Goal: Communication & Community: Answer question/provide support

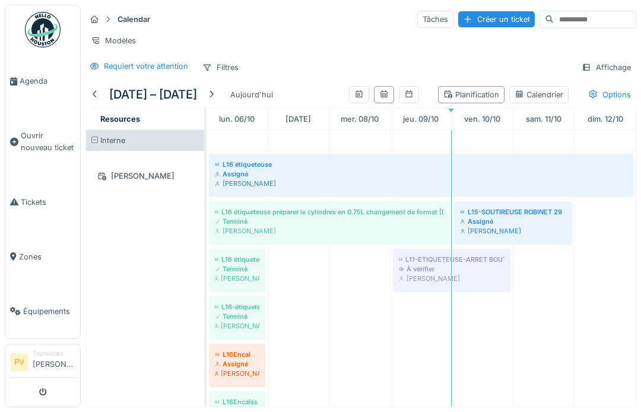
scroll to position [2196, 0]
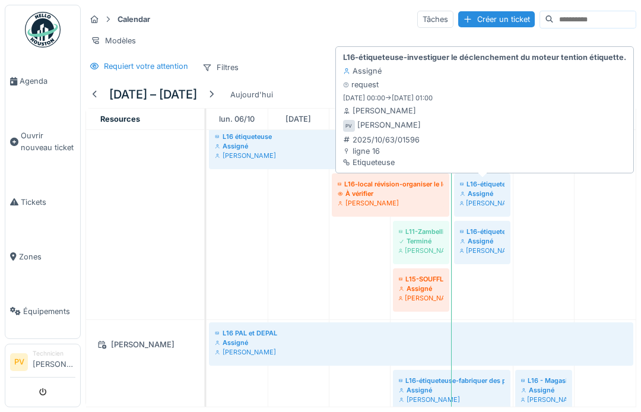
click at [521, 55] on strong "L16-étiqueteuse-investiguer le déclenchement du moteur tention étiquette." at bounding box center [484, 57] width 283 height 11
click at [468, 105] on div "L16-étiqueteuse-investiguer le déclenchement du moteur tention étiquette. Assig…" at bounding box center [485, 109] width 288 height 121
click at [402, 55] on strong "L16-étiqueteuse-investiguer le déclenchement du moteur tention étiquette." at bounding box center [484, 57] width 283 height 11
click at [471, 81] on div "L16-étiqueteuse-investiguer le déclenchement du moteur tention étiquette. Assig…" at bounding box center [485, 109] width 288 height 121
click at [512, 60] on strong "L16-étiqueteuse-investiguer le déclenchement du moteur tention étiquette." at bounding box center [484, 57] width 283 height 11
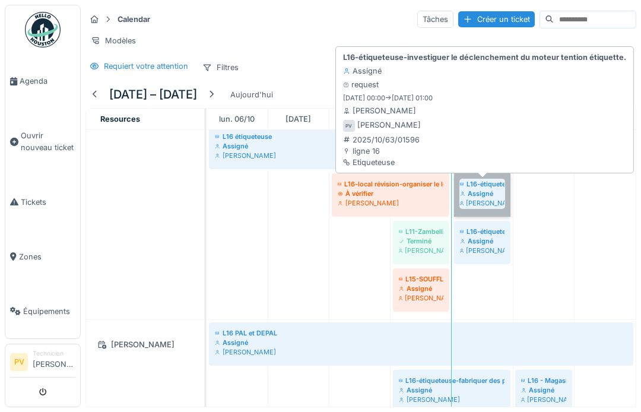
click at [482, 201] on link "L16-étiqueteuse-investiguer le déclenchement du moteur tention étiquette. Assig…" at bounding box center [482, 194] width 56 height 43
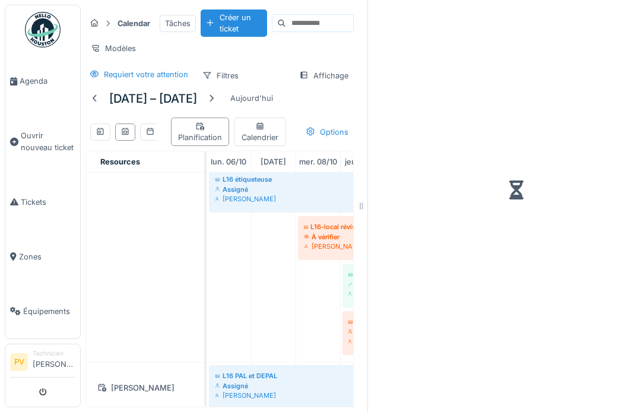
click at [486, 194] on div at bounding box center [516, 190] width 277 height 371
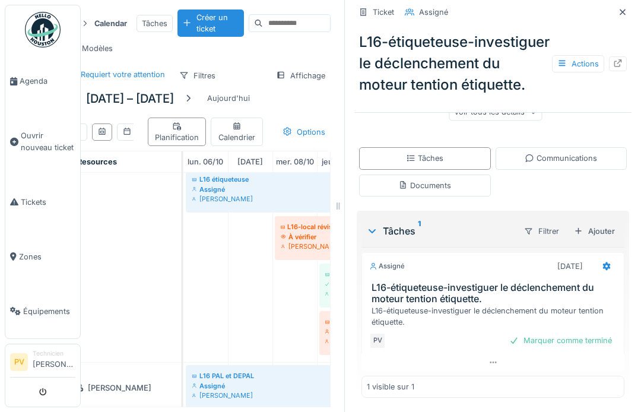
scroll to position [203, 0]
click at [462, 296] on h3 "L16-étiqueteuse-investiguer le déclenchement du moteur tention étiquette." at bounding box center [496, 293] width 248 height 23
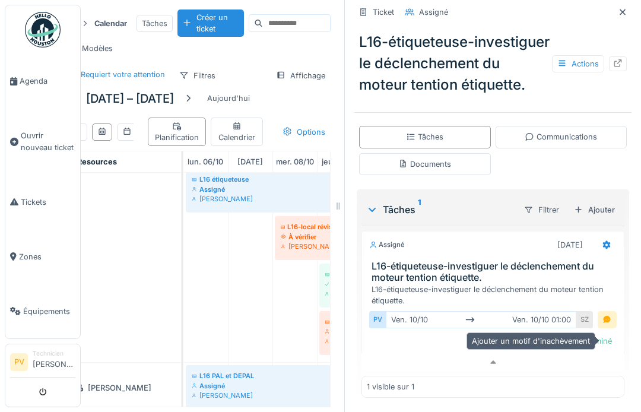
click at [610, 325] on div at bounding box center [606, 319] width 9 height 11
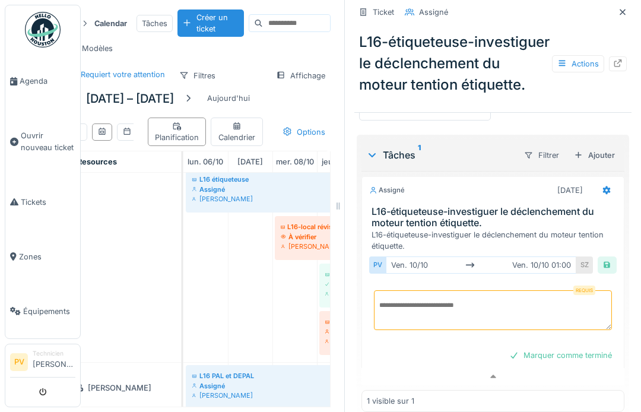
scroll to position [258, 0]
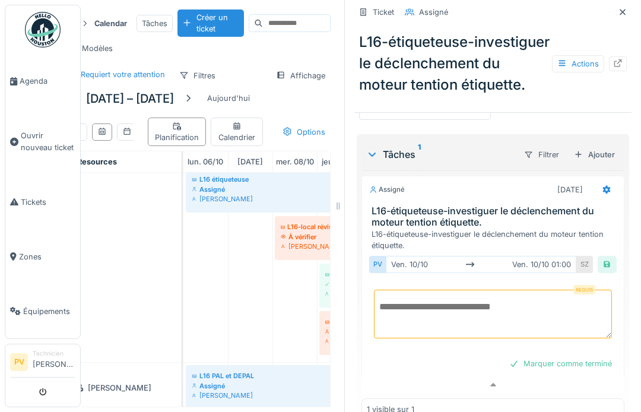
click at [433, 327] on textarea at bounding box center [493, 314] width 238 height 49
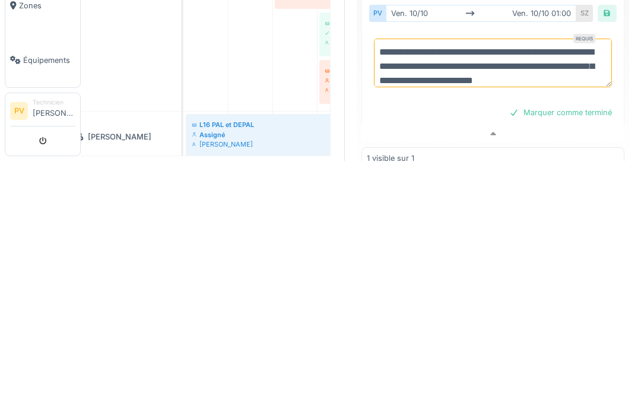
scroll to position [18, 0]
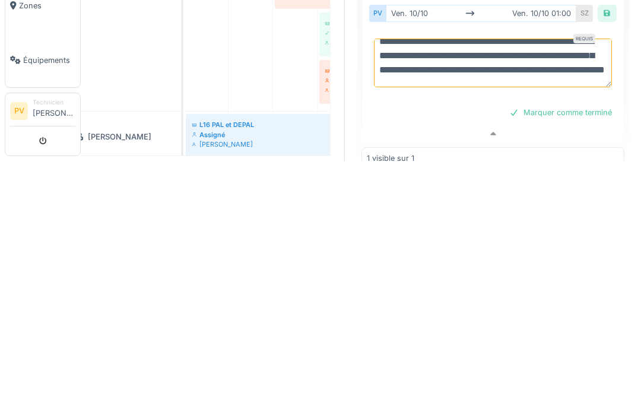
type textarea "**********"
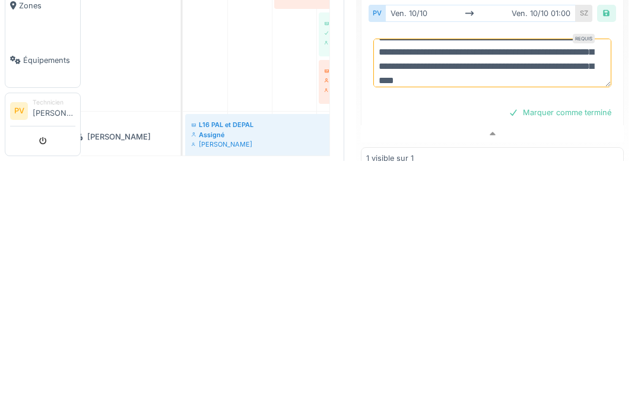
scroll to position [0, 23]
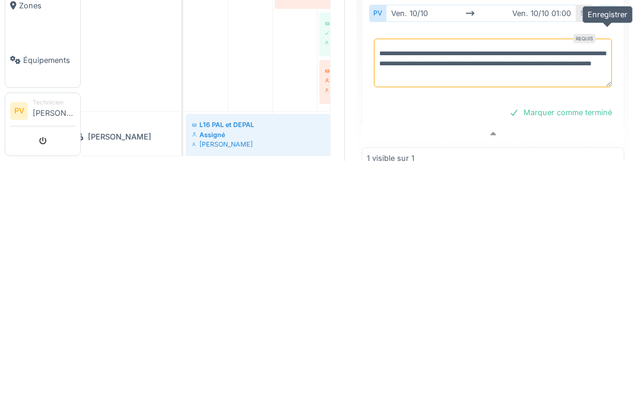
click at [611, 259] on div at bounding box center [606, 264] width 9 height 11
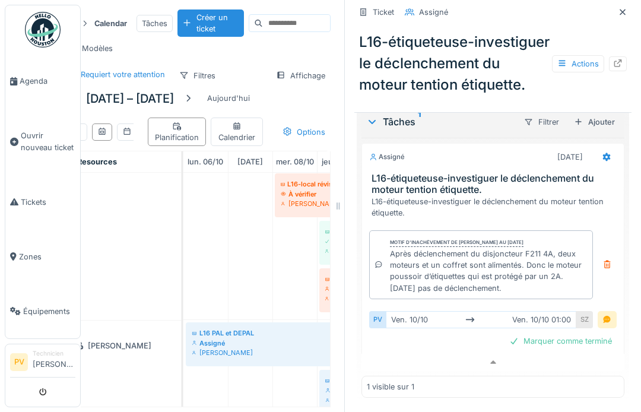
scroll to position [0, 0]
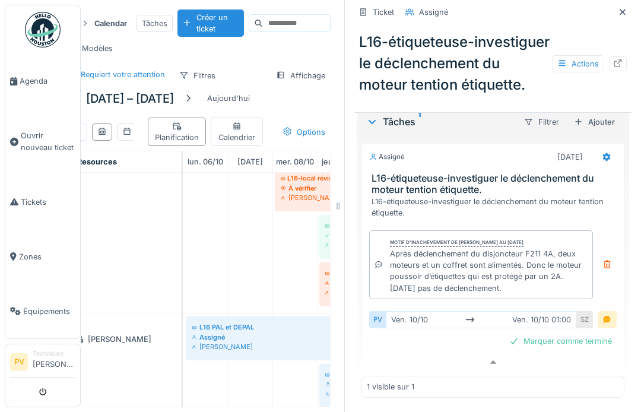
click at [625, 5] on div at bounding box center [623, 12] width 18 height 15
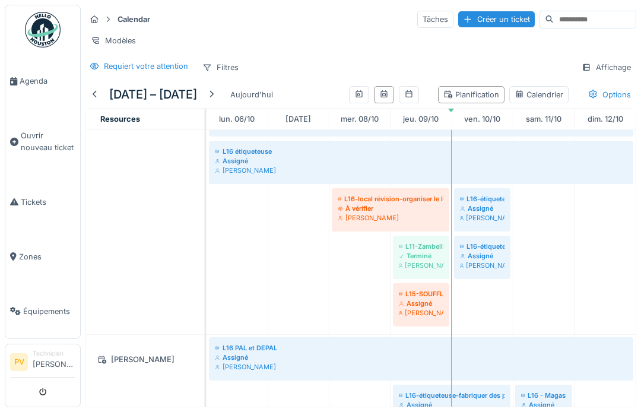
scroll to position [2173, 0]
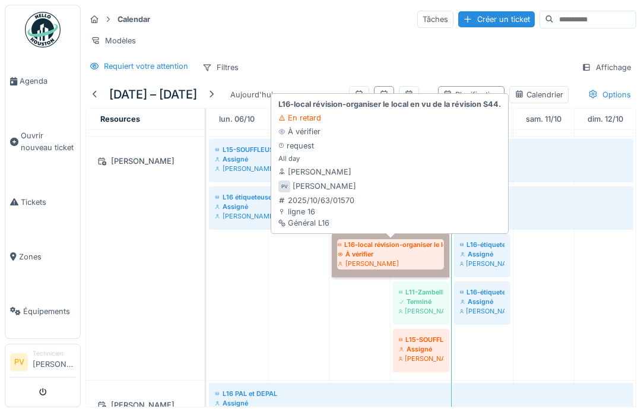
click at [378, 247] on link "L16-local révision-organiser le local en vu de la révision S44. À vérifier [PER…" at bounding box center [391, 255] width 118 height 43
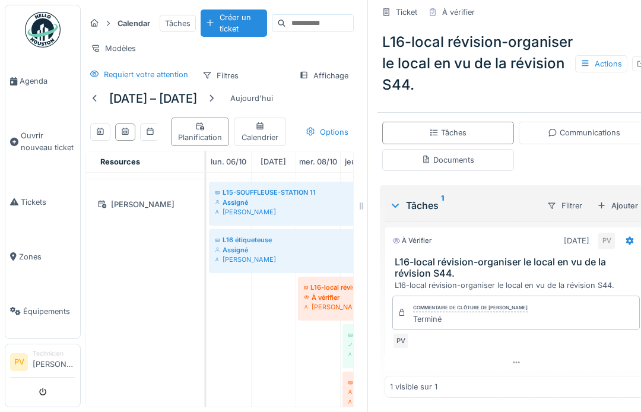
click at [475, 268] on h3 "L16-local révision-organiser le local en vu de la révision S44." at bounding box center [519, 267] width 248 height 23
click at [474, 268] on h3 "L16-local révision-organiser le local en vu de la révision S44." at bounding box center [519, 267] width 248 height 23
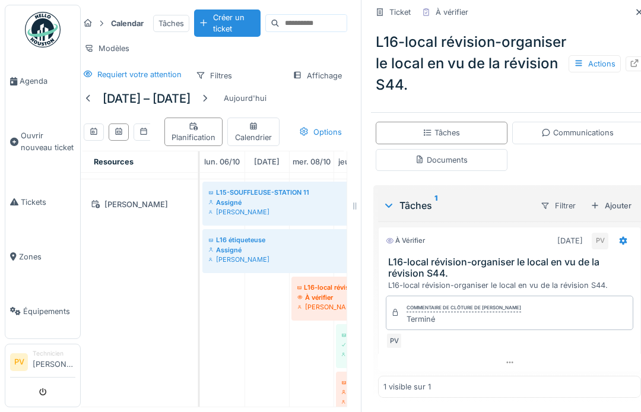
click at [446, 267] on h3 "L16-local révision-organiser le local en vu de la révision S44." at bounding box center [512, 267] width 248 height 23
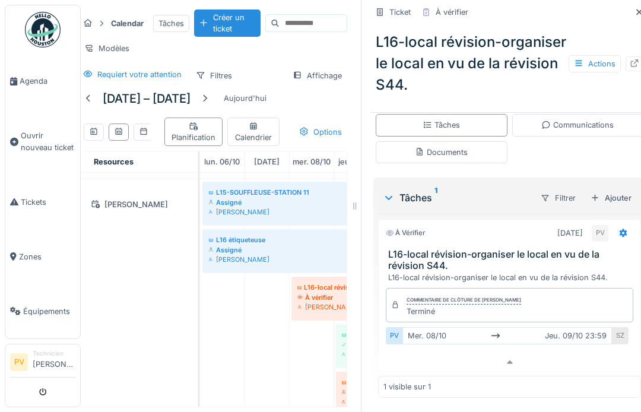
click at [463, 253] on h3 "L16-local révision-organiser le local en vu de la révision S44." at bounding box center [512, 260] width 248 height 23
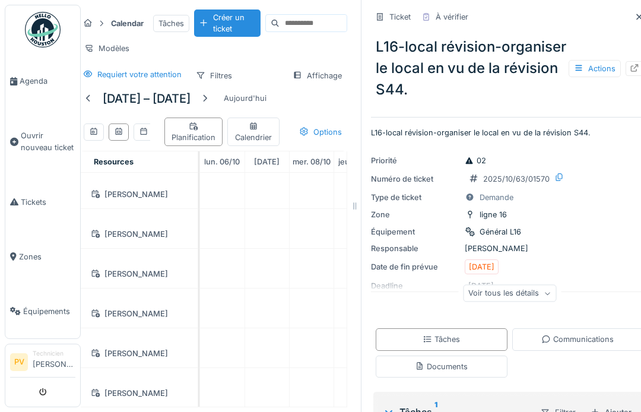
click at [639, 13] on icon at bounding box center [639, 17] width 9 height 8
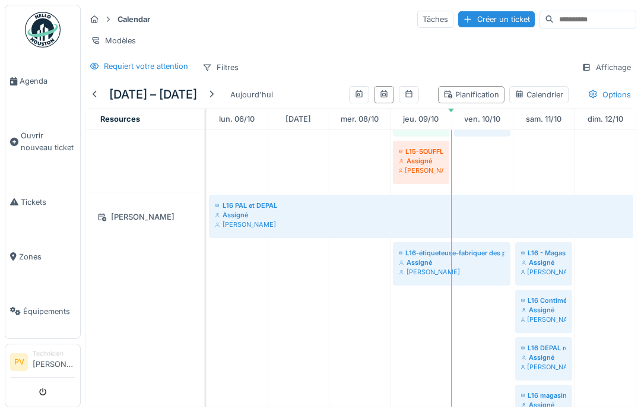
click at [41, 389] on icon "submit" at bounding box center [43, 393] width 8 height 8
